Goal: Task Accomplishment & Management: Complete application form

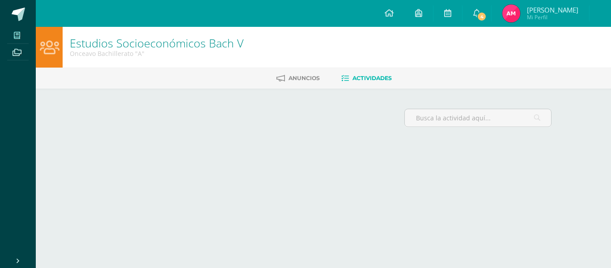
drag, startPoint x: 0, startPoint y: 0, endPoint x: 15, endPoint y: 37, distance: 40.1
click at [15, 37] on icon at bounding box center [17, 35] width 6 height 7
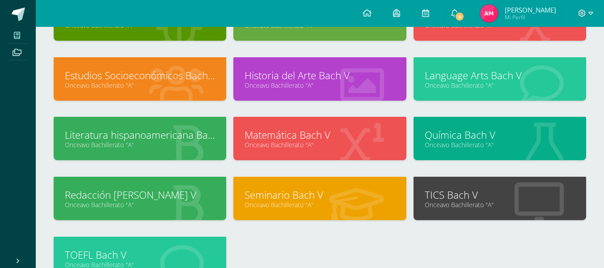
scroll to position [91, 0]
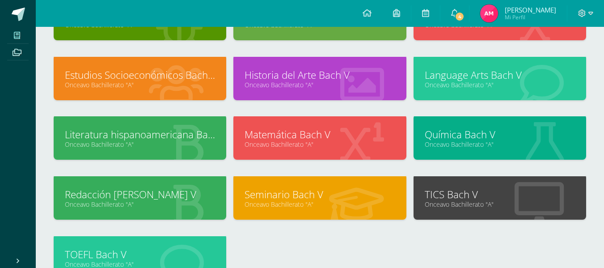
click at [292, 195] on link "Seminario Bach V" at bounding box center [320, 194] width 150 height 14
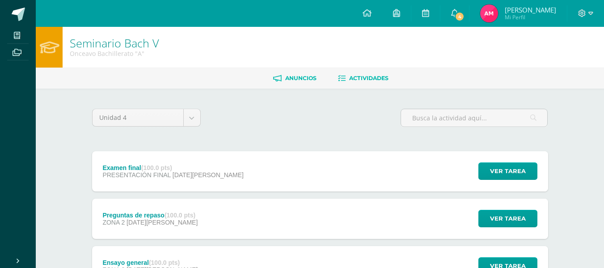
click at [288, 77] on span "Anuncios" at bounding box center [300, 78] width 31 height 7
click at [208, 128] on div "Unidad 4 Unidad 1 Unidad 2 Unidad 3 Unidad 4" at bounding box center [320, 121] width 463 height 25
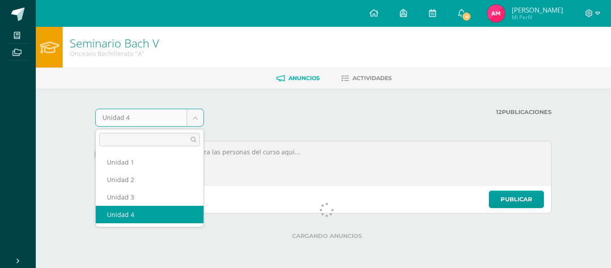
click at [191, 119] on body "Mis cursos Archivos Cerrar panel Biología Bach V Onceavo Bachillerato "A" Educa…" at bounding box center [305, 124] width 611 height 249
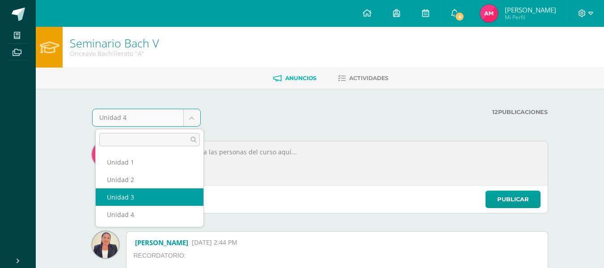
select select "Unidad 3"
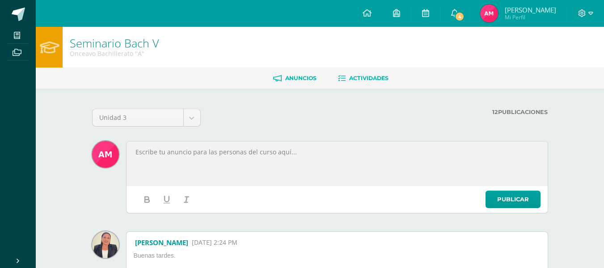
click at [351, 77] on span "Actividades" at bounding box center [368, 78] width 39 height 7
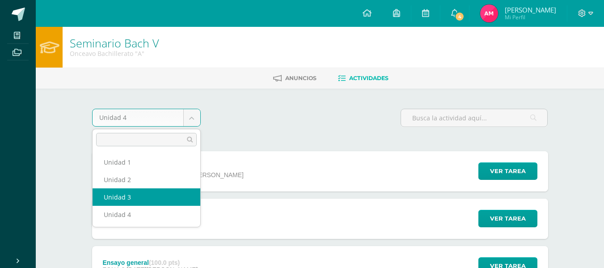
select select "Unidad 3"
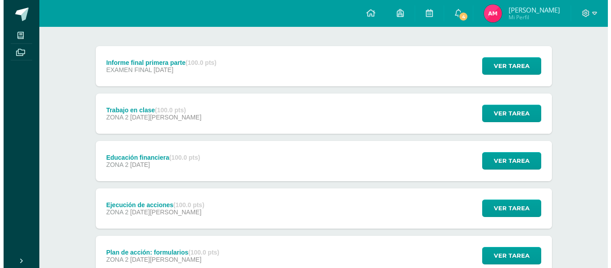
scroll to position [106, 0]
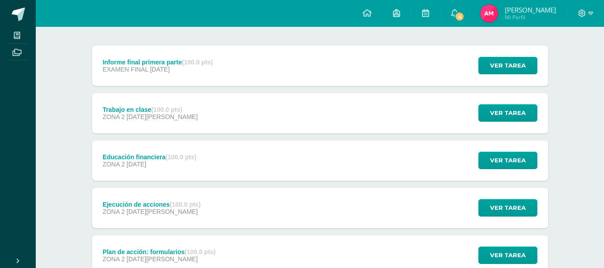
click at [156, 174] on div "Educación financiera (100.0 pts) ZONA 2 [DATE]" at bounding box center [149, 160] width 115 height 40
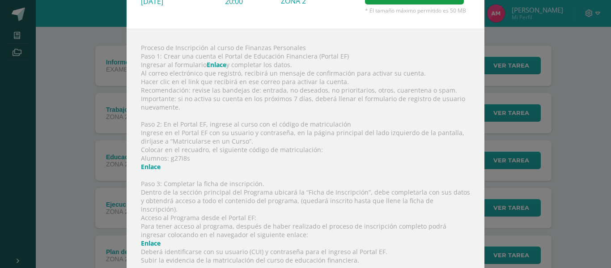
scroll to position [76, 0]
click at [209, 65] on link "Enlace" at bounding box center [217, 64] width 20 height 8
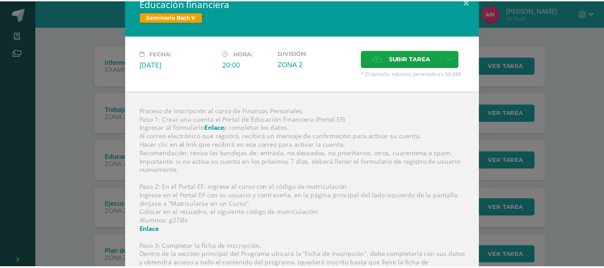
scroll to position [0, 0]
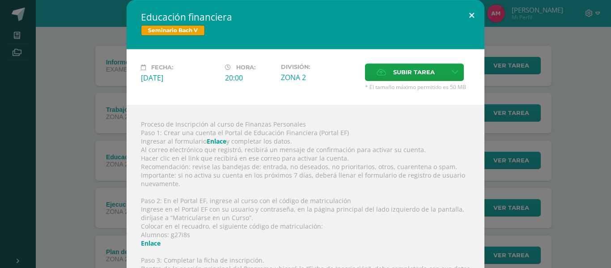
click at [468, 17] on button at bounding box center [471, 15] width 25 height 30
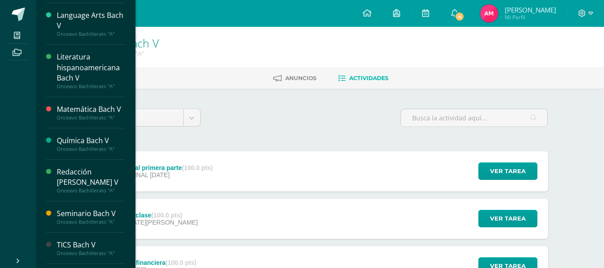
scroll to position [232, 0]
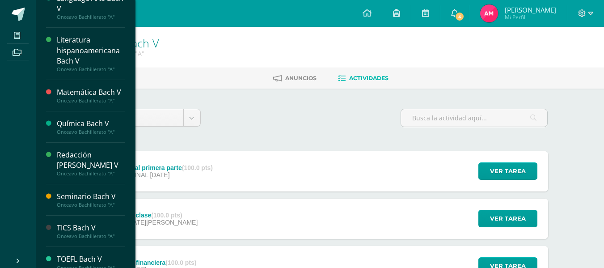
click at [73, 149] on div "Redacción Bach V Onceavo Bachillerato "A"" at bounding box center [85, 164] width 79 height 42
click at [75, 155] on div "Redacción [PERSON_NAME] V" at bounding box center [91, 160] width 68 height 21
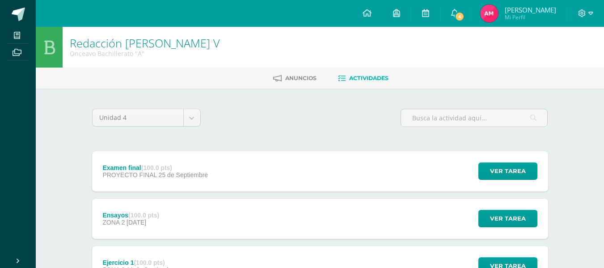
click at [245, 67] on div "Redacción [PERSON_NAME] V Onceavo Bachillerato "A"" at bounding box center [320, 47] width 568 height 41
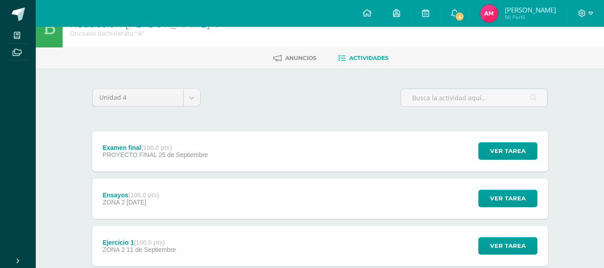
scroll to position [21, 0]
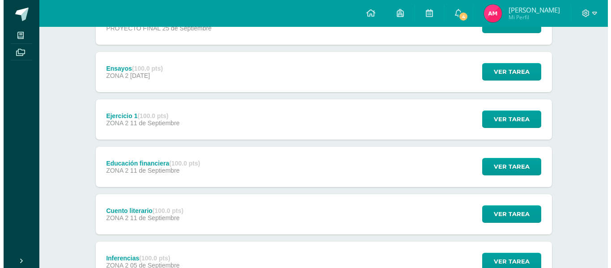
scroll to position [155, 0]
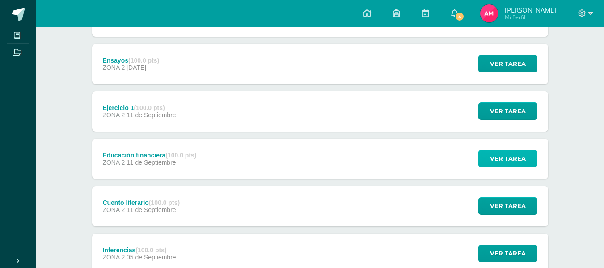
click at [524, 160] on span "Ver tarea" at bounding box center [508, 158] width 36 height 17
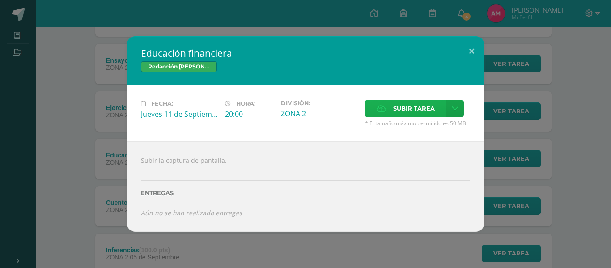
click at [378, 110] on icon at bounding box center [380, 109] width 9 height 6
click at [0, 0] on input "Subir tarea" at bounding box center [0, 0] width 0 height 0
